Goal: Obtain resource: Download file/media

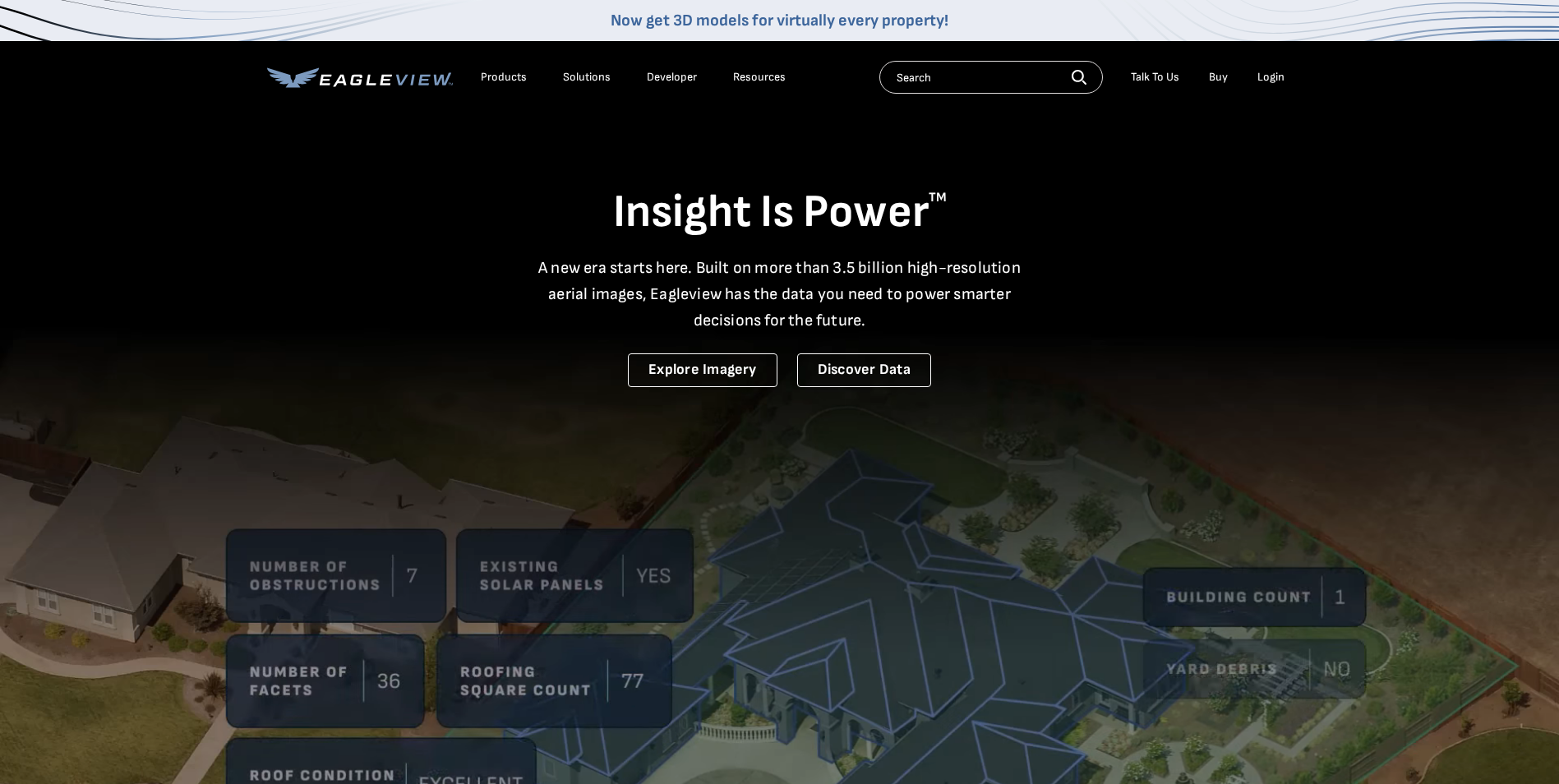
click at [1272, 78] on div "Login" at bounding box center [1271, 77] width 28 height 15
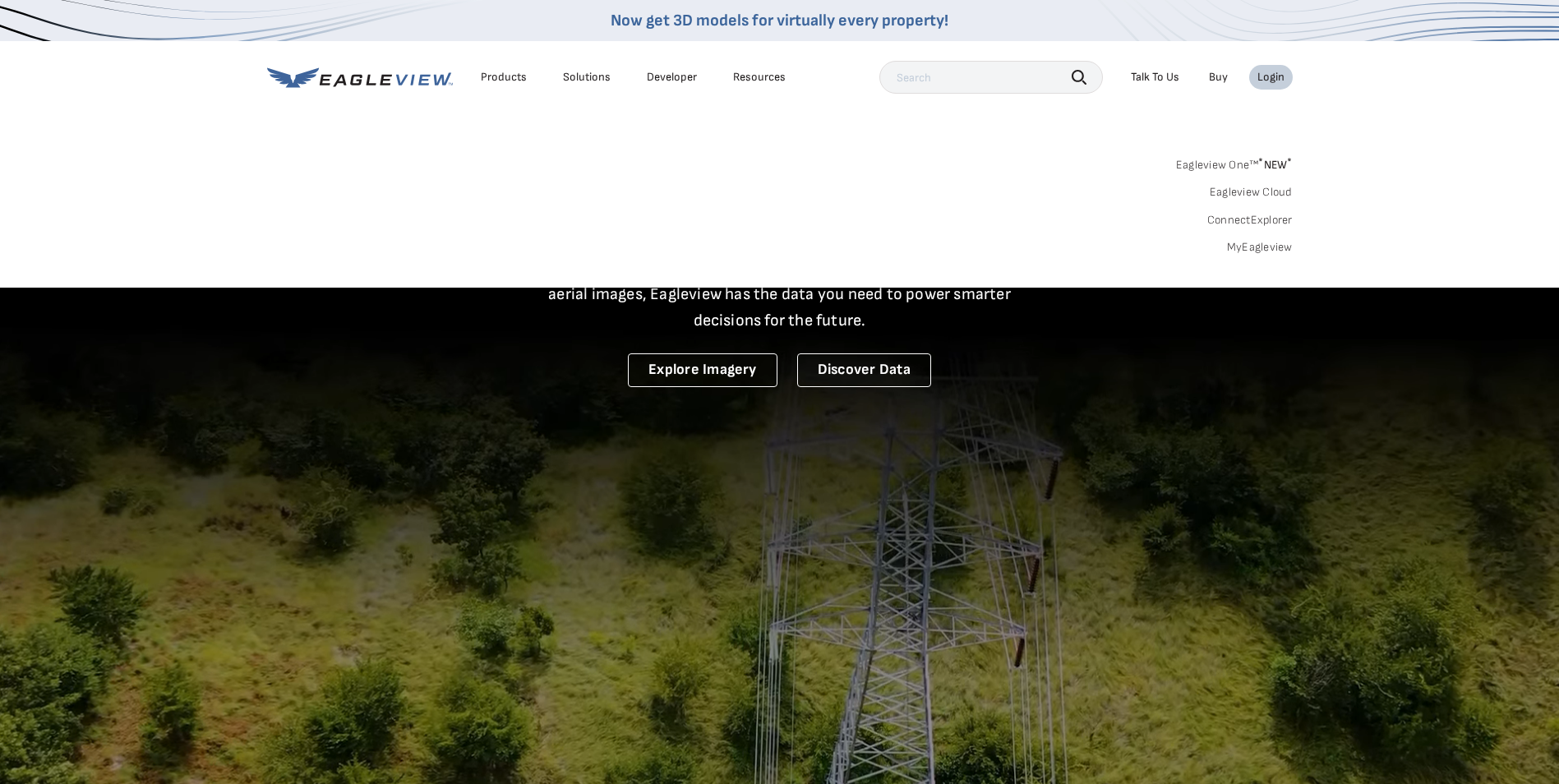
click at [1270, 246] on link "MyEagleview" at bounding box center [1260, 247] width 66 height 15
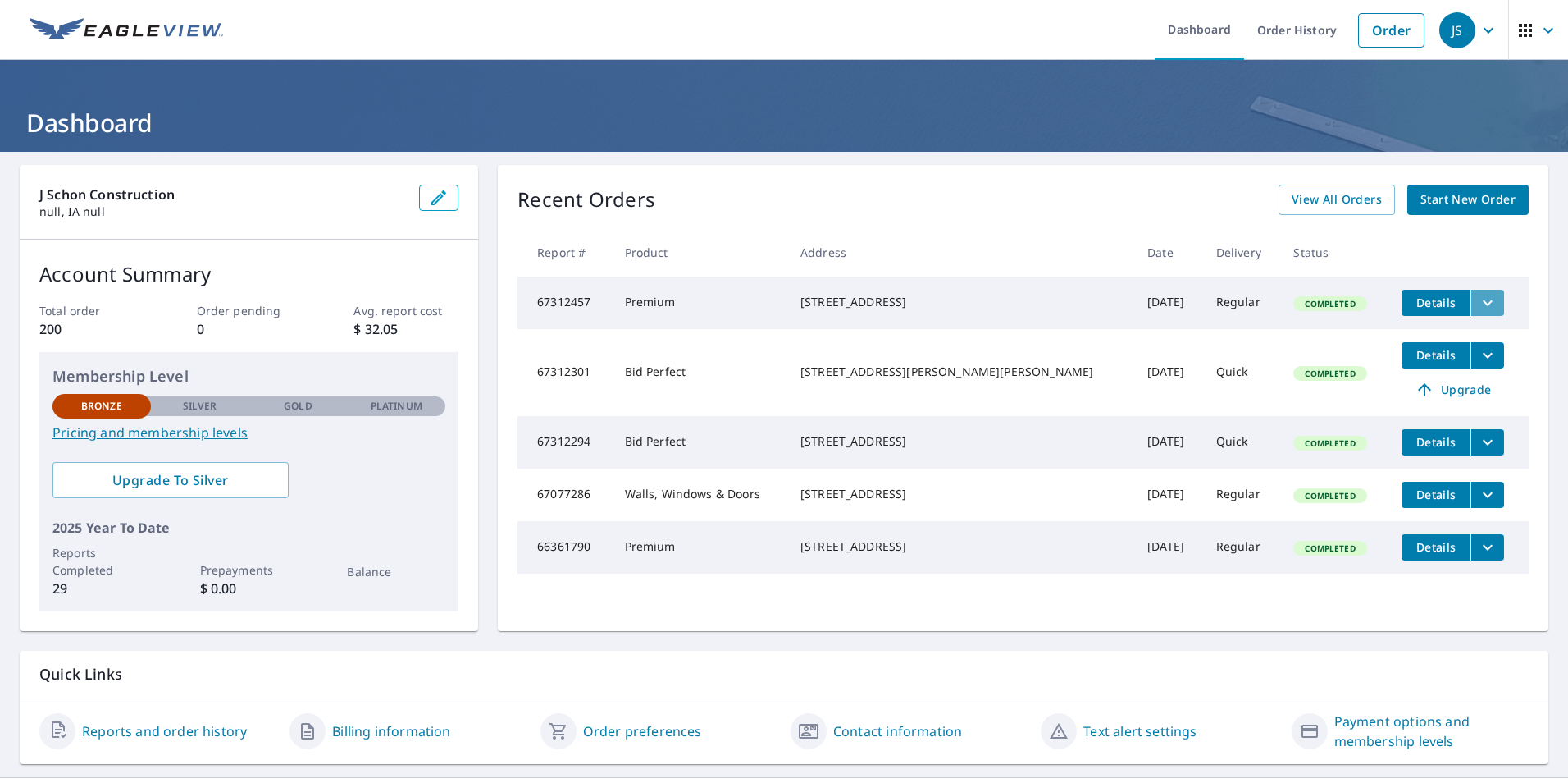
click at [1478, 296] on icon "filesDropdownBtn-67312457" at bounding box center [1487, 302] width 19 height 19
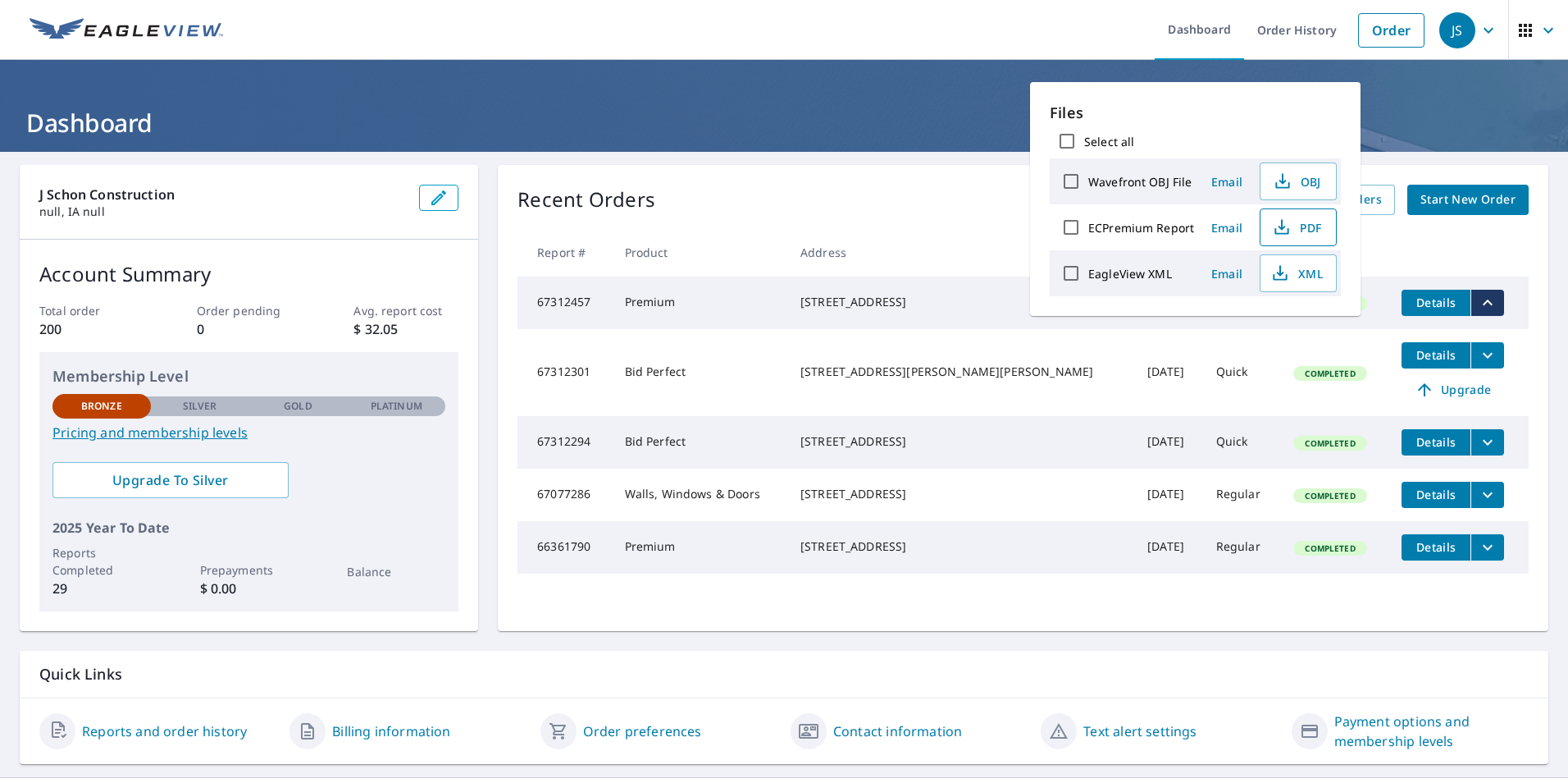
click at [1310, 227] on span "PDF" at bounding box center [1296, 227] width 52 height 19
click at [908, 191] on div "Recent Orders View All Orders Start New Order" at bounding box center [1023, 199] width 1011 height 30
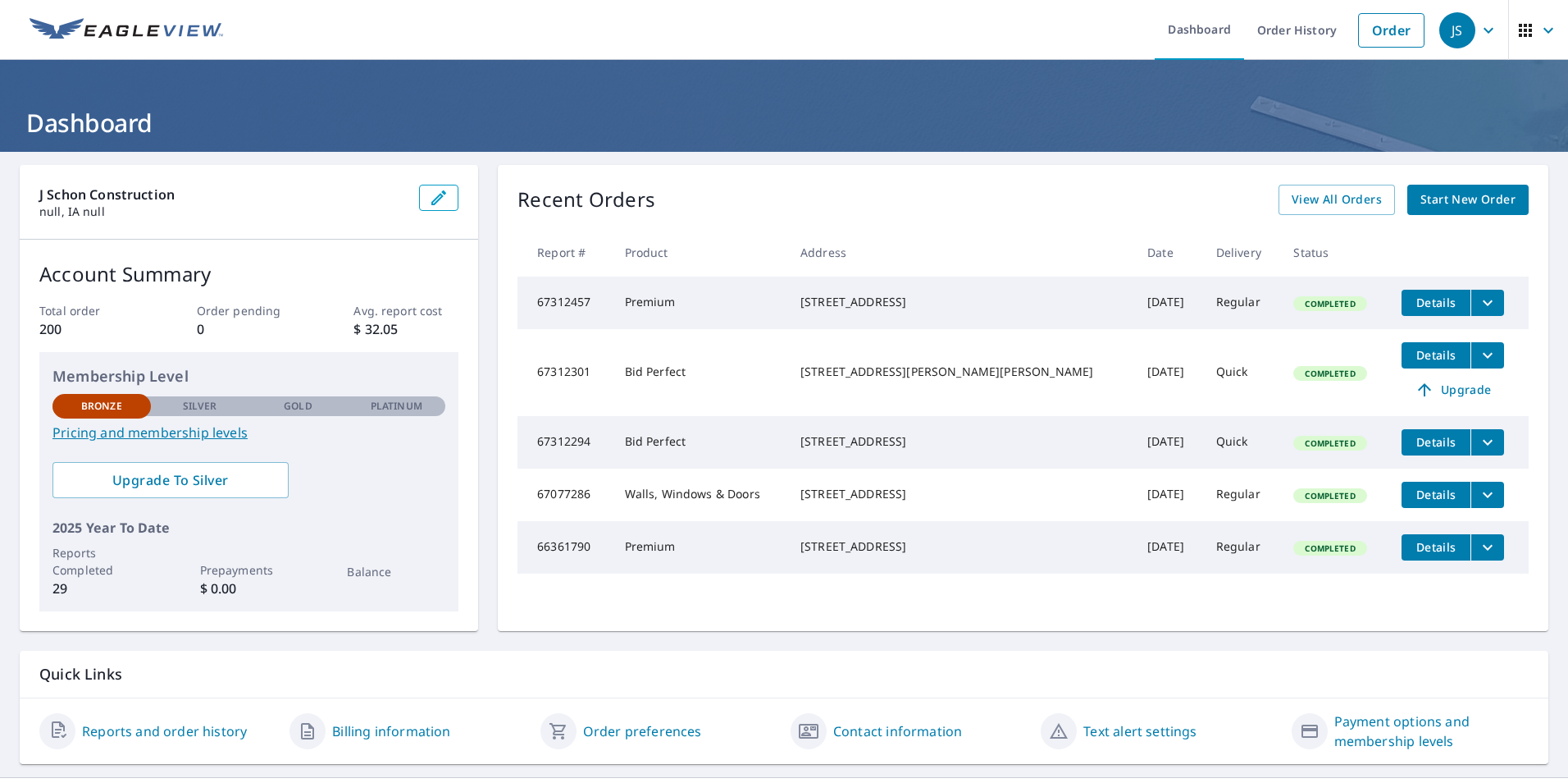
click at [1478, 301] on icon "filesDropdownBtn-67312457" at bounding box center [1487, 302] width 19 height 19
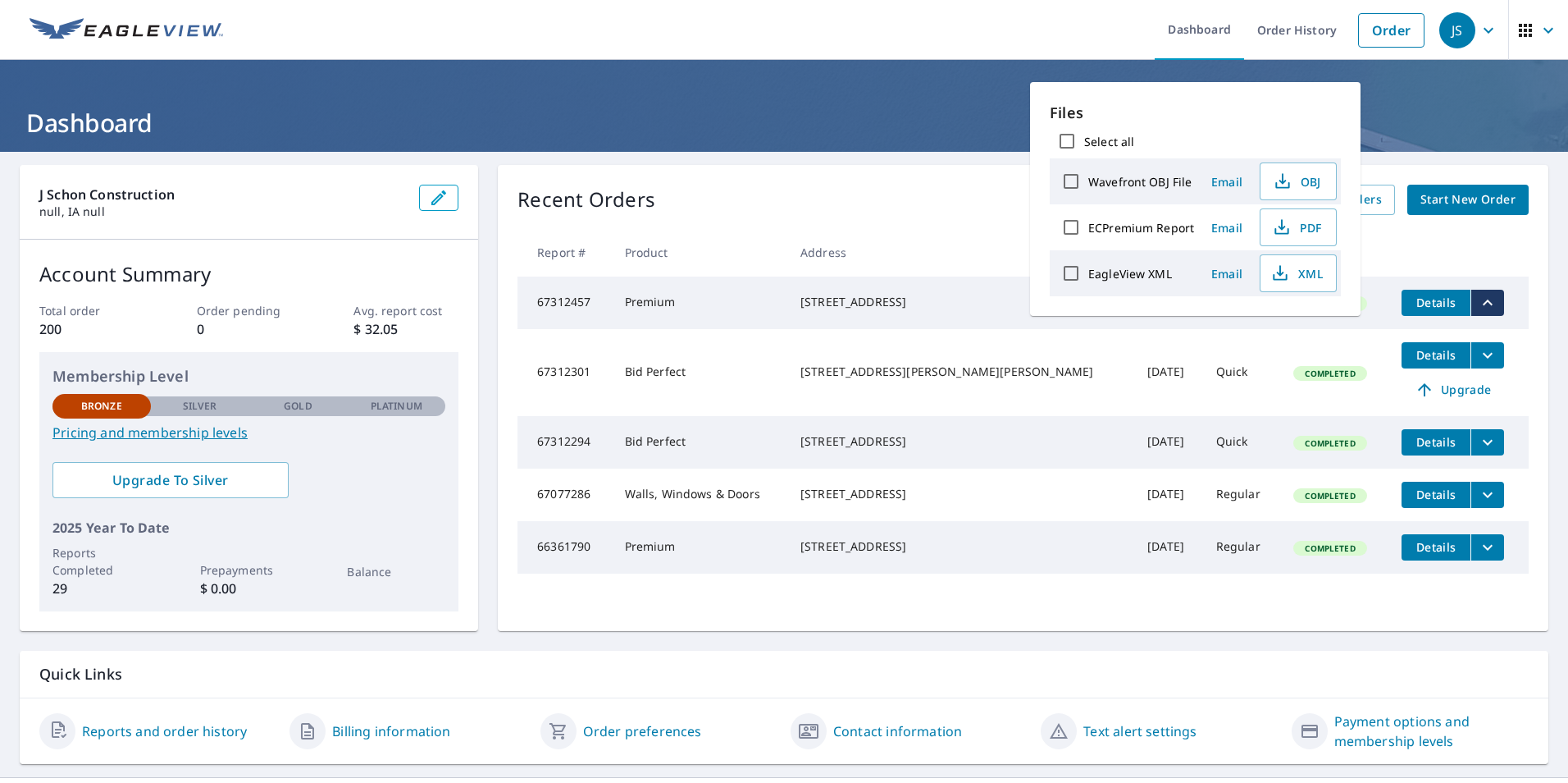
click at [1478, 301] on icon "filesDropdownBtn-67312457" at bounding box center [1487, 302] width 19 height 19
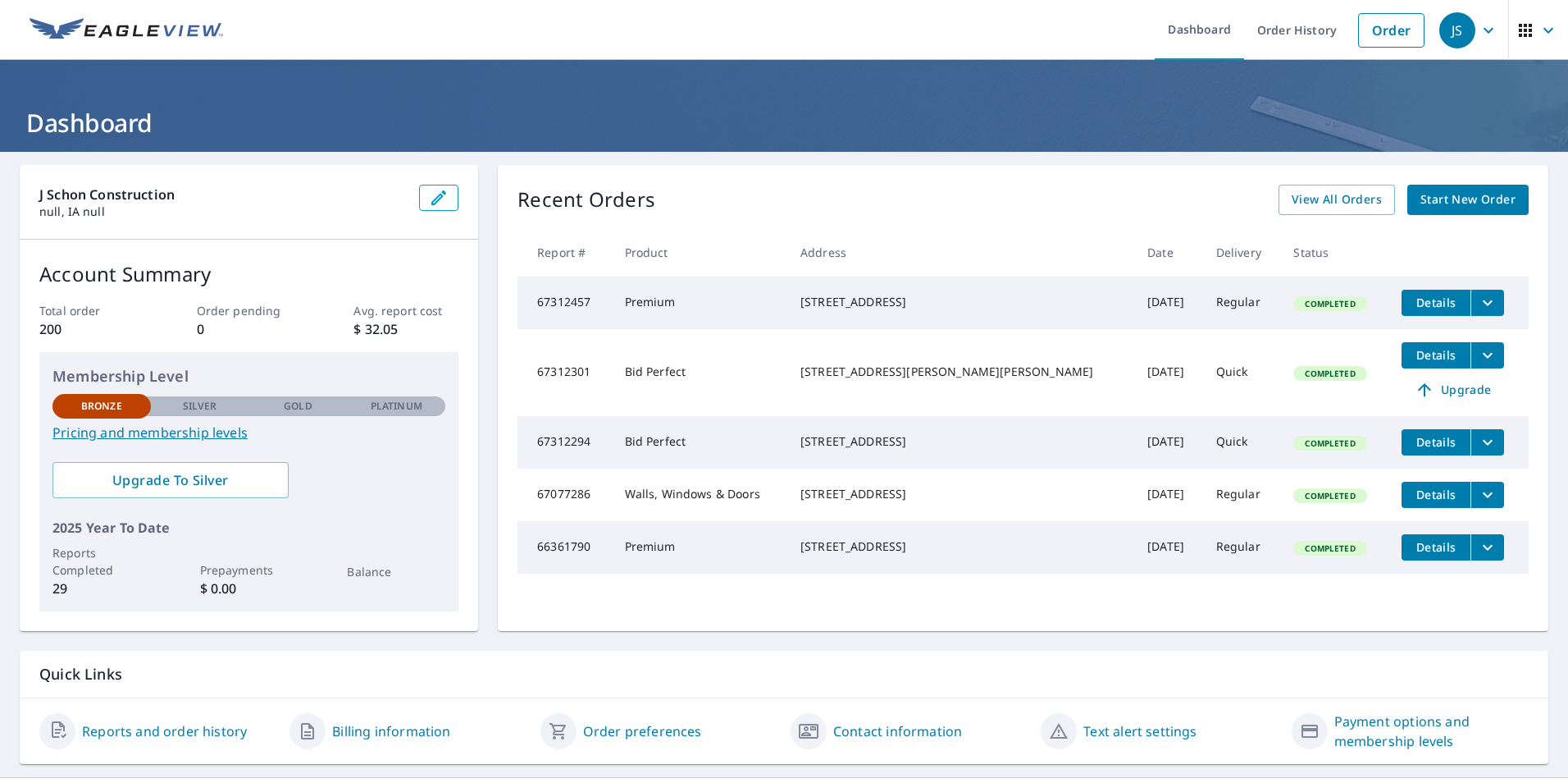
click at [1478, 301] on icon "filesDropdownBtn-67312457" at bounding box center [1487, 302] width 19 height 19
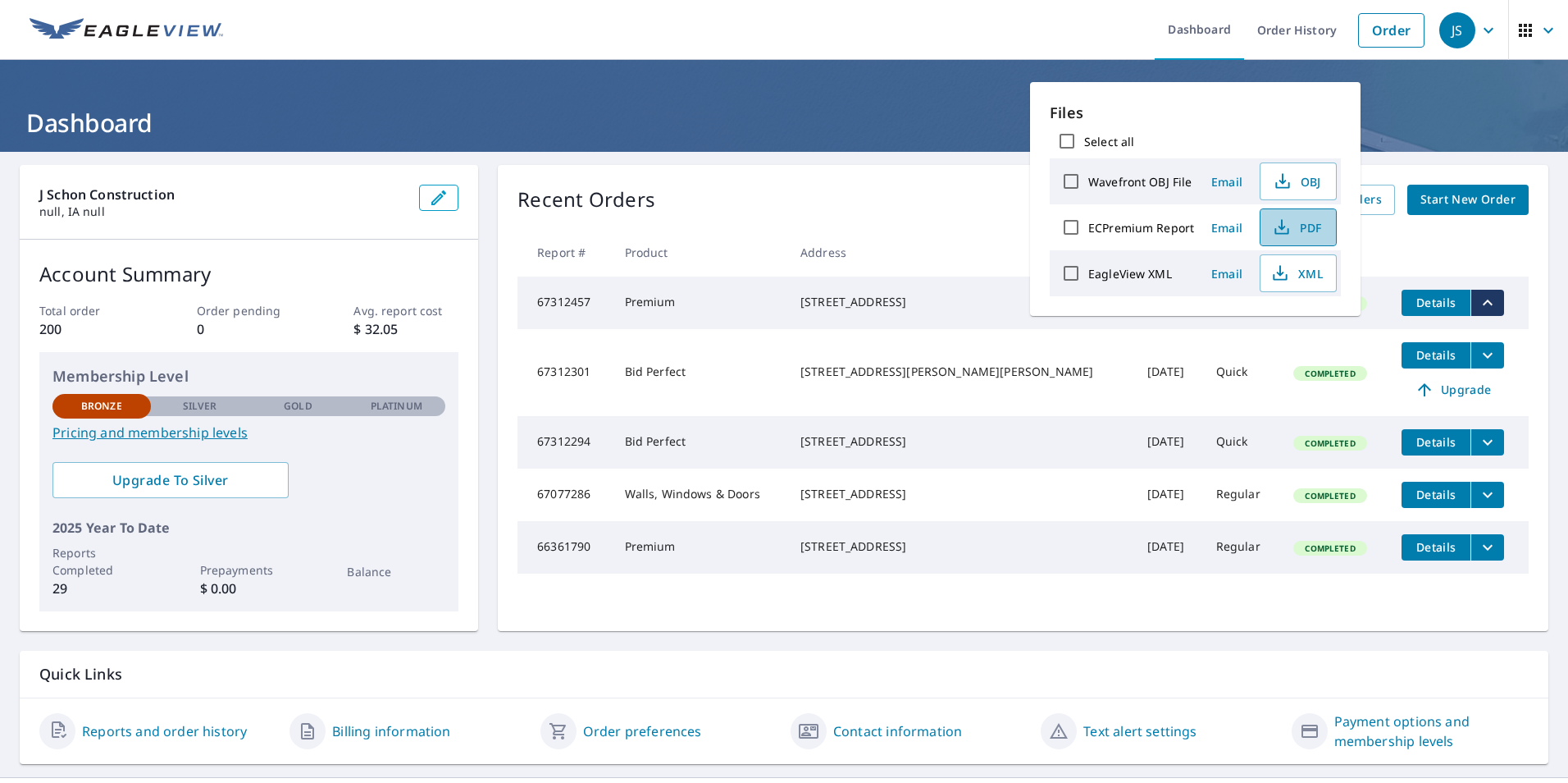
click at [1318, 220] on span "PDF" at bounding box center [1296, 227] width 52 height 19
